Goal: Task Accomplishment & Management: Use online tool/utility

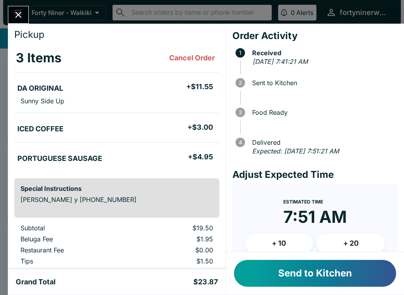
scroll to position [21, 0]
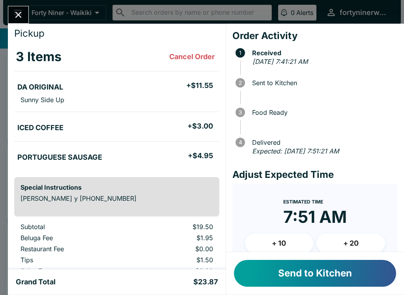
click at [283, 270] on button "Send to Kitchen" at bounding box center [315, 273] width 162 height 27
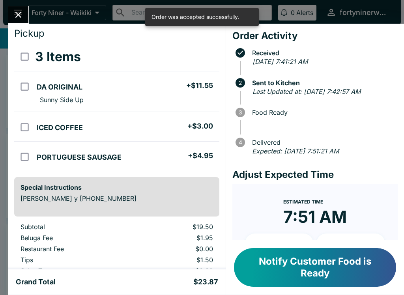
click at [21, 13] on icon "Close" at bounding box center [18, 14] width 11 height 11
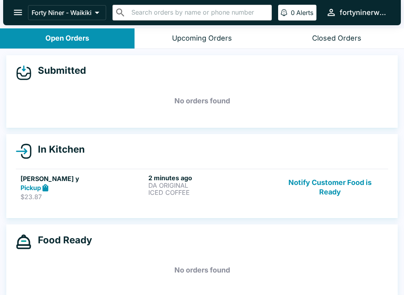
click at [334, 193] on button "Notify Customer Food is Ready" at bounding box center [330, 187] width 107 height 27
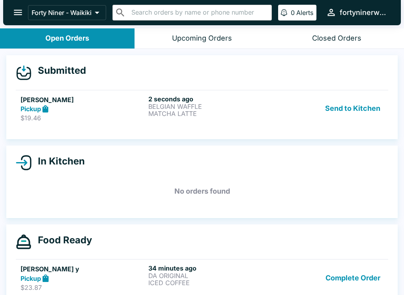
click at [45, 113] on icon at bounding box center [45, 109] width 9 height 9
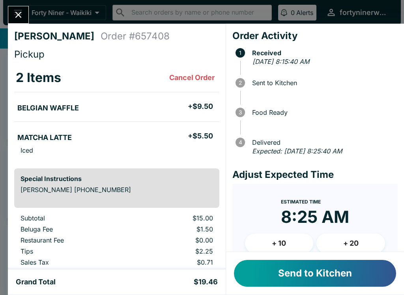
click at [305, 268] on button "Send to Kitchen" at bounding box center [315, 273] width 162 height 27
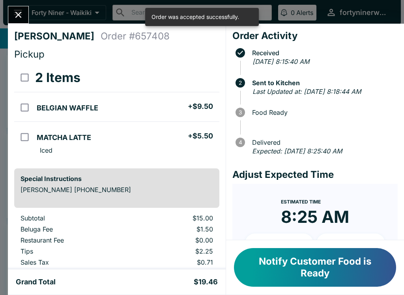
click at [19, 11] on icon "Close" at bounding box center [18, 14] width 11 height 11
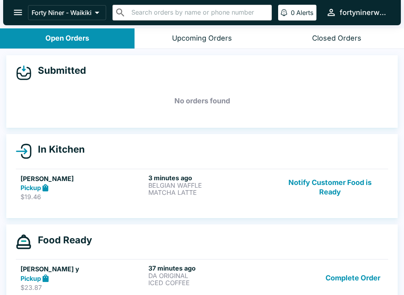
click at [334, 195] on button "Notify Customer Food is Ready" at bounding box center [330, 187] width 107 height 27
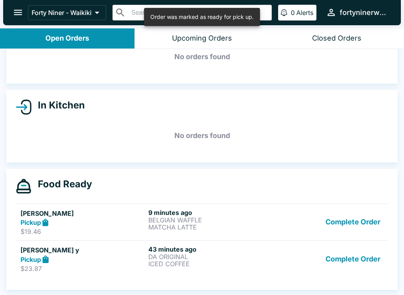
click at [352, 263] on button "Complete Order" at bounding box center [353, 259] width 61 height 27
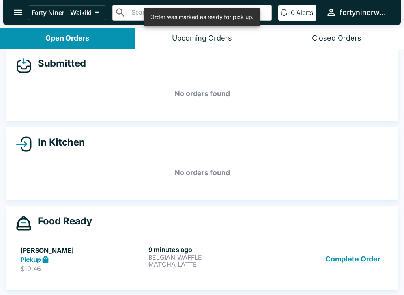
scroll to position [7, 0]
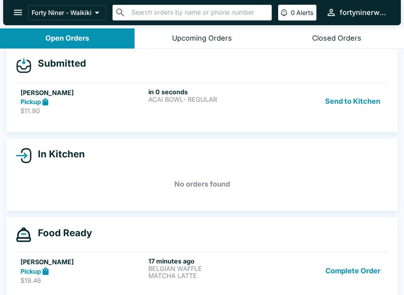
click at [69, 101] on div "Pickup" at bounding box center [83, 102] width 125 height 9
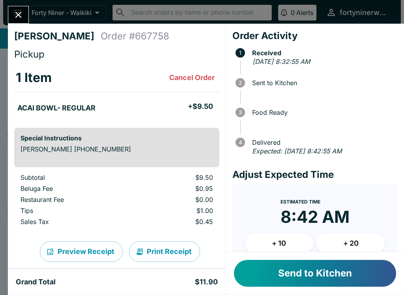
click at [291, 274] on button "Send to Kitchen" at bounding box center [315, 273] width 162 height 27
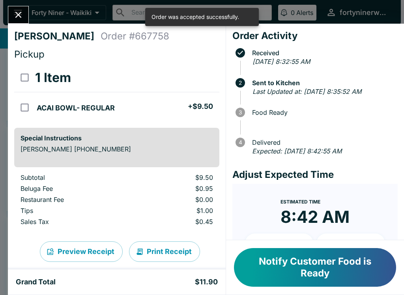
click at [23, 16] on icon "Close" at bounding box center [18, 14] width 11 height 11
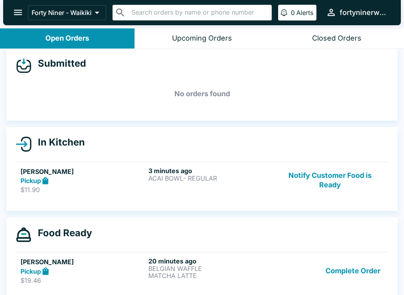
click at [254, 184] on div "3 minutes ago ACAI BOWL- REGULAR" at bounding box center [210, 180] width 125 height 27
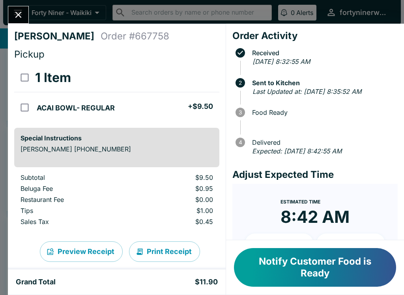
click at [17, 18] on icon "Close" at bounding box center [18, 14] width 11 height 11
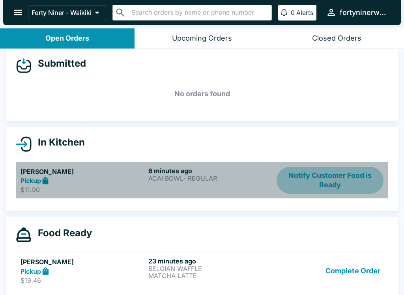
click at [332, 186] on button "Notify Customer Food is Ready" at bounding box center [330, 180] width 107 height 27
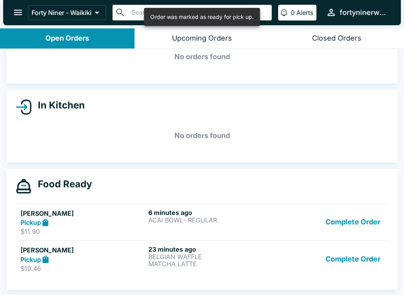
click at [348, 262] on button "Complete Order" at bounding box center [353, 259] width 61 height 27
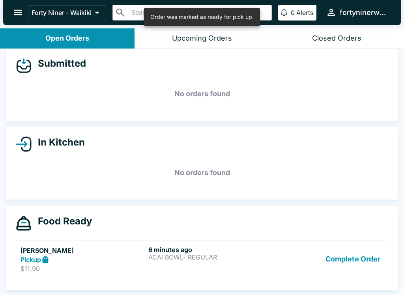
scroll to position [7, 0]
